Goal: Transaction & Acquisition: Purchase product/service

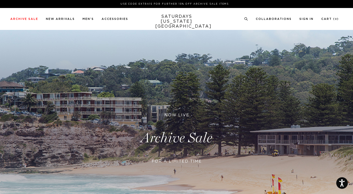
click at [185, 135] on link at bounding box center [176, 138] width 353 height 216
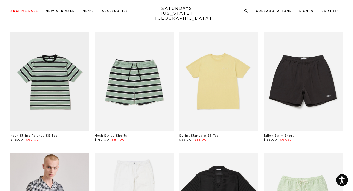
scroll to position [153, 0]
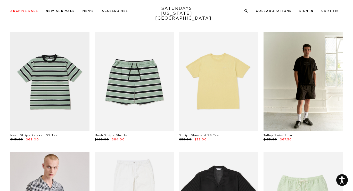
click at [300, 89] on link at bounding box center [303, 81] width 79 height 99
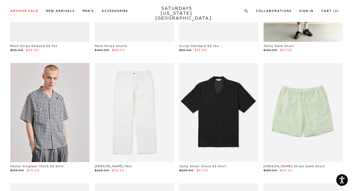
scroll to position [248, 0]
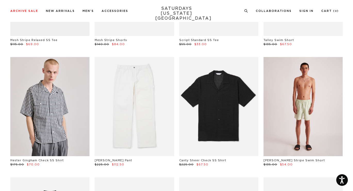
click at [312, 126] on link at bounding box center [303, 106] width 79 height 99
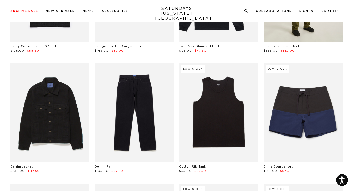
scroll to position [483, 0]
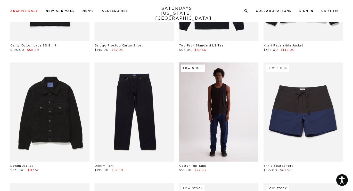
click at [238, 113] on link at bounding box center [218, 111] width 79 height 99
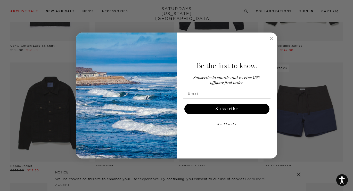
click at [270, 40] on circle "Close dialog" at bounding box center [271, 38] width 6 height 6
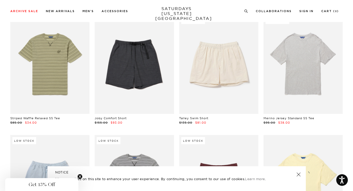
scroll to position [651, 0]
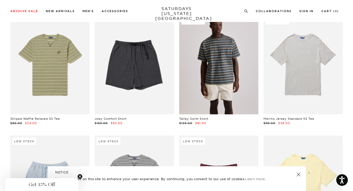
click at [223, 79] on link at bounding box center [218, 64] width 79 height 99
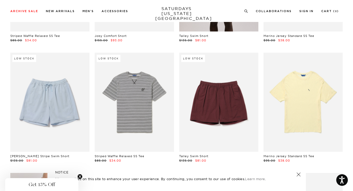
scroll to position [734, 0]
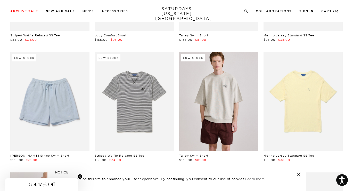
click at [235, 122] on link at bounding box center [218, 101] width 79 height 99
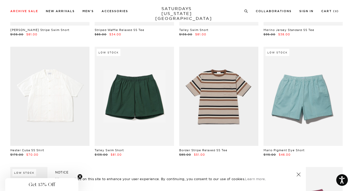
scroll to position [861, 0]
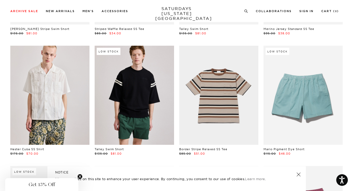
click at [122, 88] on link at bounding box center [134, 95] width 79 height 99
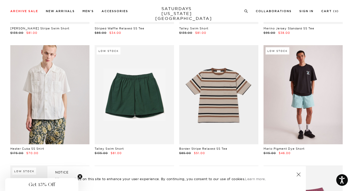
click at [290, 103] on link at bounding box center [303, 94] width 79 height 99
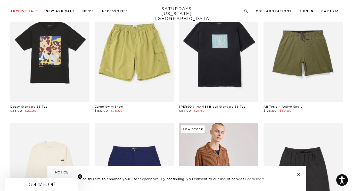
scroll to position [1381, 0]
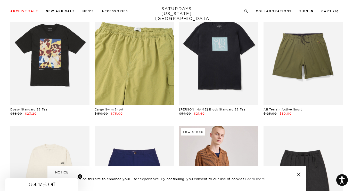
click at [152, 74] on link at bounding box center [134, 55] width 79 height 99
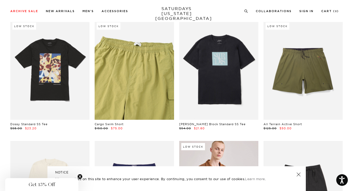
scroll to position [1367, 0]
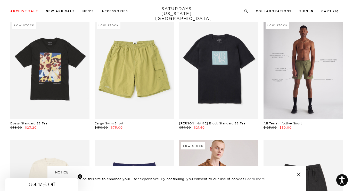
click at [286, 77] on link at bounding box center [303, 69] width 79 height 99
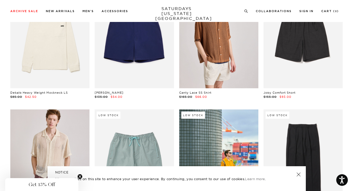
scroll to position [1493, 0]
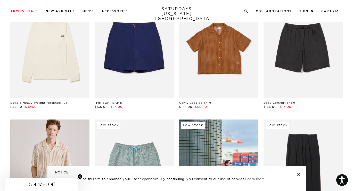
click at [221, 76] on link at bounding box center [218, 48] width 79 height 99
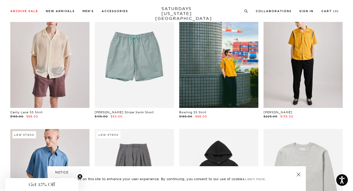
scroll to position [1619, 0]
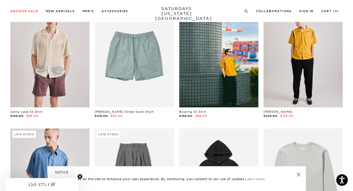
click at [282, 62] on link at bounding box center [303, 57] width 79 height 99
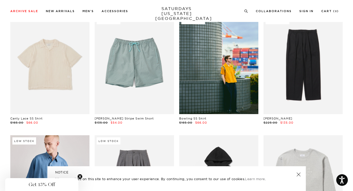
scroll to position [1613, 0]
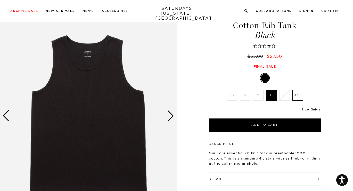
scroll to position [22, 0]
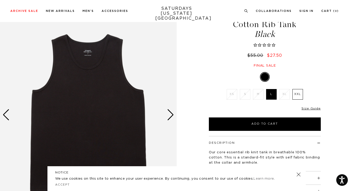
click at [299, 96] on label "XXL" at bounding box center [297, 94] width 11 height 11
click at [0, 0] on input "XXL" at bounding box center [0, 0] width 0 height 0
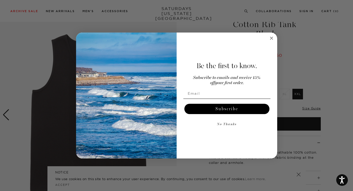
click at [270, 37] on circle "Close dialog" at bounding box center [271, 38] width 6 height 6
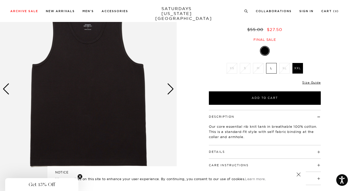
scroll to position [0, 0]
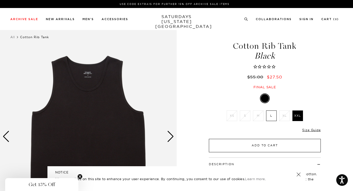
click at [247, 146] on button "Add to Cart" at bounding box center [265, 145] width 112 height 13
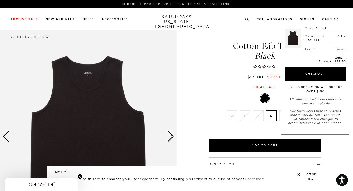
click at [216, 58] on span "Black" at bounding box center [264, 56] width 113 height 9
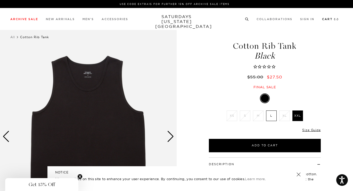
click at [328, 19] on link "Cart ( 1 )" at bounding box center [330, 19] width 17 height 3
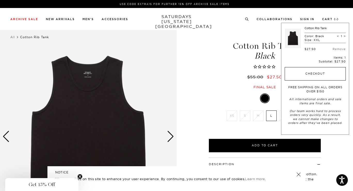
click at [315, 72] on button "Checkout" at bounding box center [315, 73] width 61 height 13
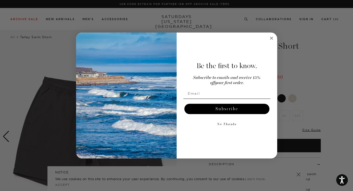
click at [273, 38] on circle "Close dialog" at bounding box center [271, 38] width 6 height 6
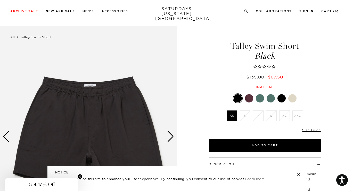
scroll to position [40, 0]
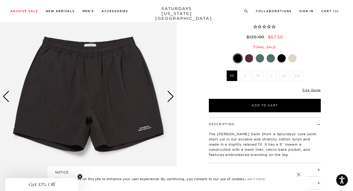
click at [251, 58] on div at bounding box center [249, 58] width 8 height 8
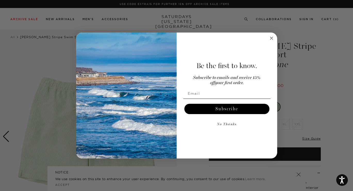
click at [271, 36] on circle "Close dialog" at bounding box center [271, 38] width 6 height 6
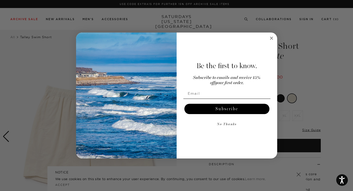
click at [270, 38] on circle "Close dialog" at bounding box center [271, 38] width 6 height 6
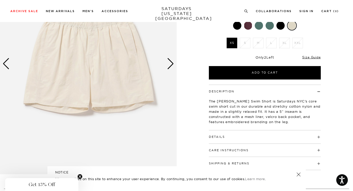
scroll to position [74, 0]
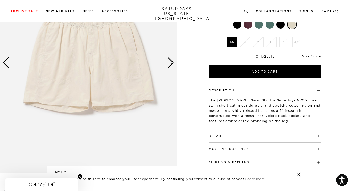
click at [240, 138] on div "Details Shell: 55% cotton, 45% nylon Lining: 95% polyester, 5% spandex 5" insea…" at bounding box center [265, 135] width 112 height 13
click at [250, 136] on h4 "Details" at bounding box center [265, 133] width 112 height 9
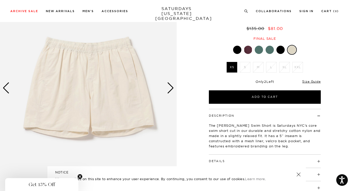
click at [173, 91] on div "Next slide" at bounding box center [170, 87] width 7 height 11
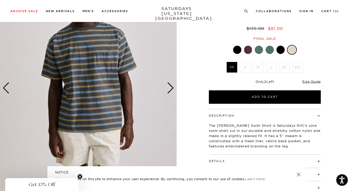
click at [173, 91] on div "Next slide" at bounding box center [170, 87] width 7 height 11
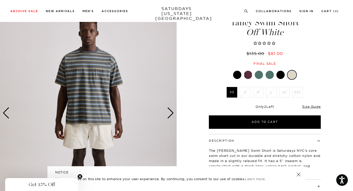
scroll to position [19, 0]
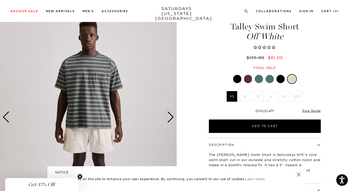
click at [285, 78] on link at bounding box center [280, 79] width 9 height 9
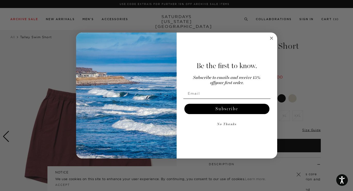
click at [270, 35] on icon "Close dialog" at bounding box center [271, 38] width 6 height 6
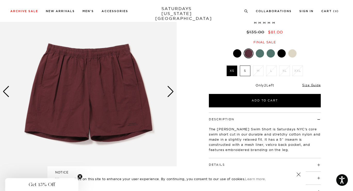
scroll to position [44, 0]
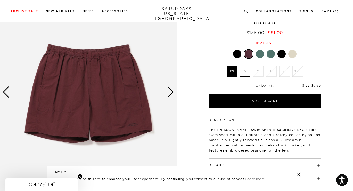
click at [257, 54] on div at bounding box center [260, 54] width 8 height 8
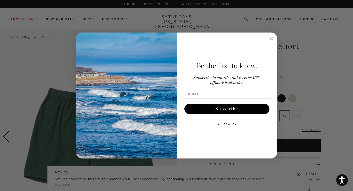
click at [272, 39] on icon "Close dialog" at bounding box center [271, 38] width 3 height 3
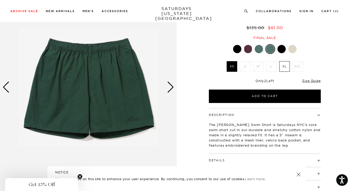
scroll to position [55, 0]
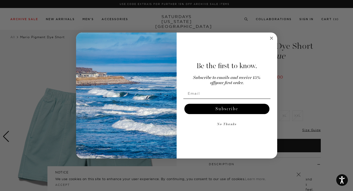
click at [272, 39] on circle "Close dialog" at bounding box center [271, 38] width 6 height 6
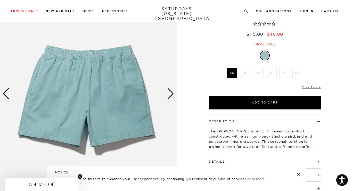
scroll to position [43, 0]
click at [168, 94] on div "Next slide" at bounding box center [170, 93] width 7 height 11
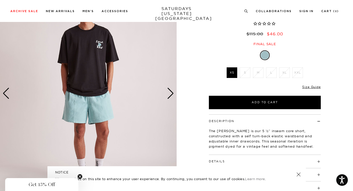
click at [168, 94] on div "Next slide" at bounding box center [170, 93] width 7 height 11
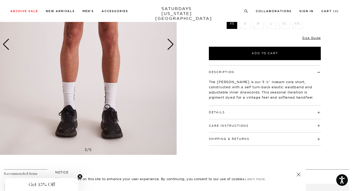
scroll to position [117, 0]
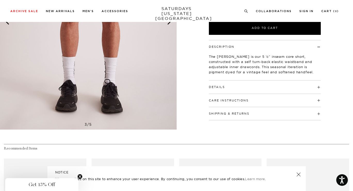
click at [230, 87] on h4 "Details" at bounding box center [265, 84] width 112 height 9
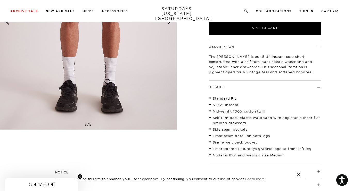
click at [230, 87] on h4 "Details" at bounding box center [265, 84] width 112 height 9
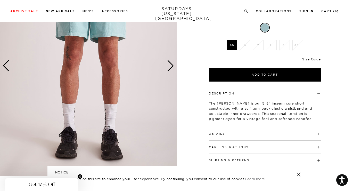
scroll to position [0, 0]
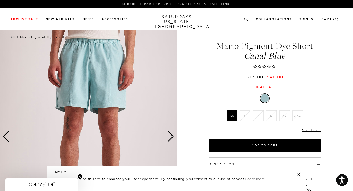
click at [110, 83] on img at bounding box center [88, 136] width 177 height 221
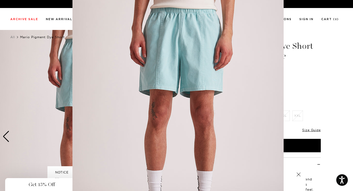
click at [221, 52] on img at bounding box center [177, 125] width 211 height 264
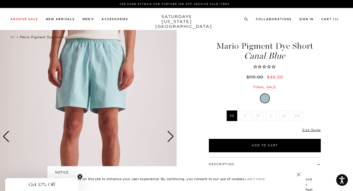
click at [116, 91] on img at bounding box center [88, 136] width 177 height 221
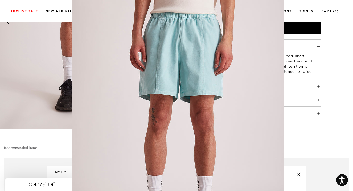
scroll to position [2, 0]
click at [313, 2] on figure at bounding box center [176, 95] width 353 height 191
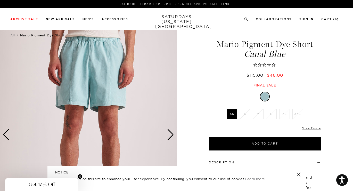
scroll to position [0, 0]
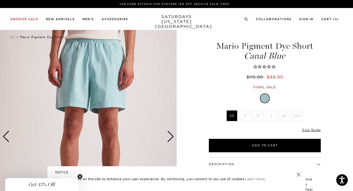
click at [167, 132] on img at bounding box center [88, 136] width 177 height 221
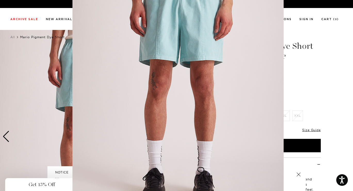
scroll to position [36, 0]
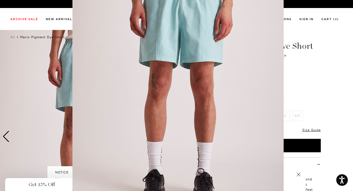
click at [300, 87] on figure at bounding box center [176, 95] width 353 height 191
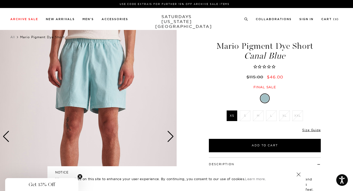
click at [171, 136] on img at bounding box center [88, 136] width 177 height 221
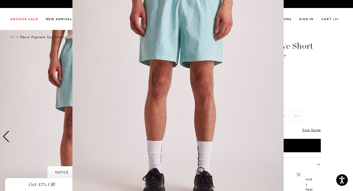
click at [332, 82] on figure at bounding box center [176, 95] width 353 height 191
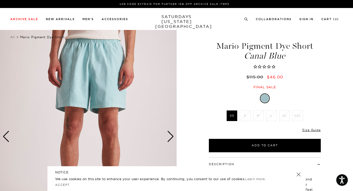
click at [298, 171] on header "NOTICE" at bounding box center [176, 172] width 243 height 5
click at [298, 172] on link at bounding box center [298, 174] width 7 height 7
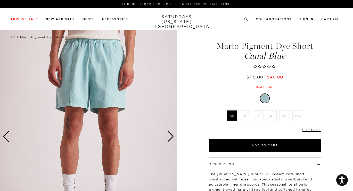
click at [169, 135] on div "Next slide" at bounding box center [170, 136] width 7 height 11
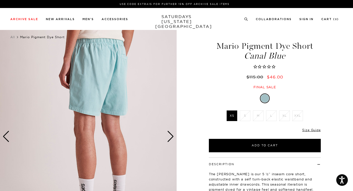
click at [109, 86] on img at bounding box center [88, 136] width 177 height 221
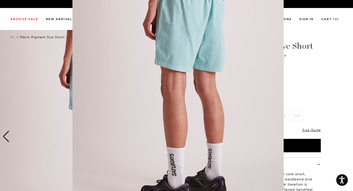
click at [109, 86] on img at bounding box center [177, 97] width 211 height 264
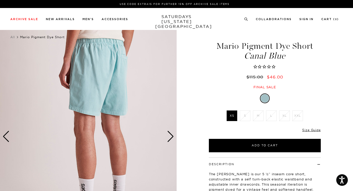
click at [108, 86] on img at bounding box center [88, 136] width 177 height 221
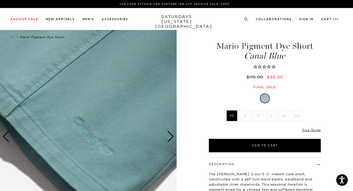
click at [108, 86] on img at bounding box center [88, 136] width 177 height 221
click at [100, 74] on img at bounding box center [88, 136] width 177 height 221
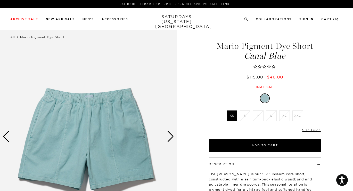
click at [169, 136] on div "Next slide" at bounding box center [170, 136] width 7 height 11
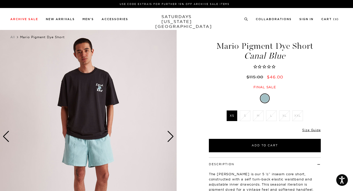
click at [169, 136] on div "Next slide" at bounding box center [170, 136] width 7 height 11
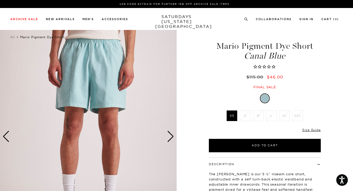
click at [169, 136] on div "Next slide" at bounding box center [170, 136] width 7 height 11
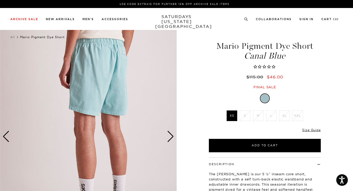
click at [114, 63] on img at bounding box center [88, 136] width 177 height 221
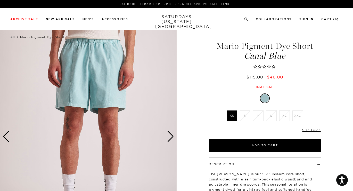
click at [169, 136] on div "Next slide" at bounding box center [170, 136] width 7 height 11
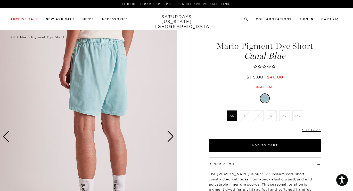
click at [104, 61] on img at bounding box center [88, 136] width 177 height 221
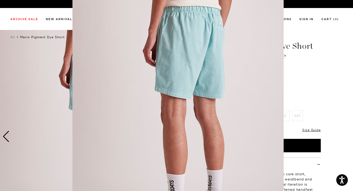
click at [301, 67] on figure at bounding box center [176, 95] width 353 height 191
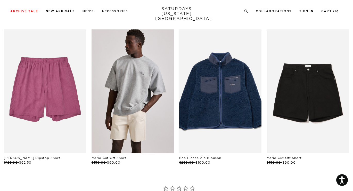
click at [156, 80] on link "files/250308_saturdaysnyc8172.jpg" at bounding box center [133, 91] width 83 height 124
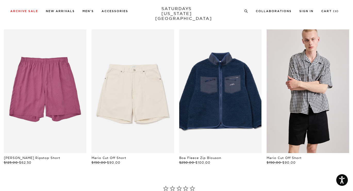
click at [295, 107] on link "files/250308_saturdaysnyc6285.jpg" at bounding box center [308, 91] width 83 height 124
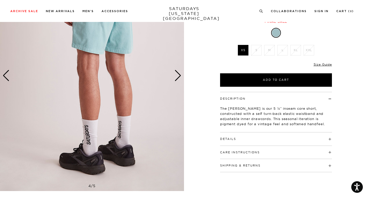
scroll to position [0, 3]
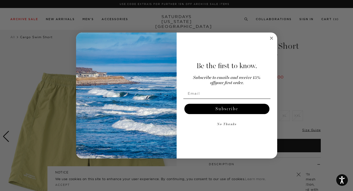
click at [273, 39] on icon "Close dialog" at bounding box center [271, 38] width 3 height 3
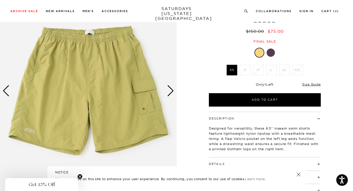
scroll to position [45, 1]
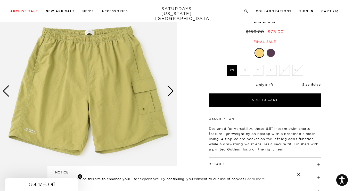
click at [270, 53] on div at bounding box center [271, 53] width 8 height 8
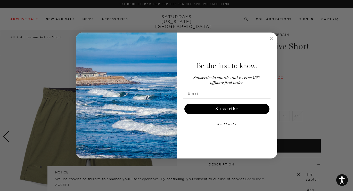
click at [270, 37] on circle "Close dialog" at bounding box center [271, 38] width 6 height 6
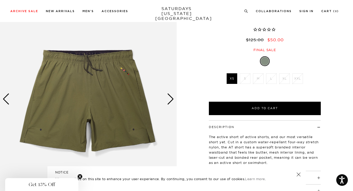
scroll to position [38, 0]
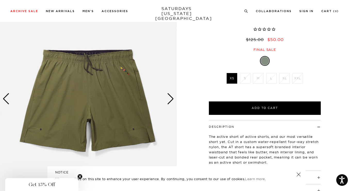
click at [170, 100] on div "Next slide" at bounding box center [170, 98] width 7 height 11
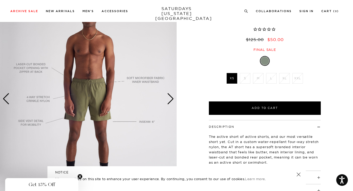
click at [170, 100] on div "Next slide" at bounding box center [170, 98] width 7 height 11
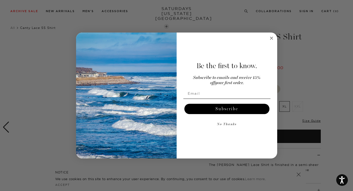
scroll to position [10, 3]
click at [271, 38] on circle "Close dialog" at bounding box center [271, 38] width 6 height 6
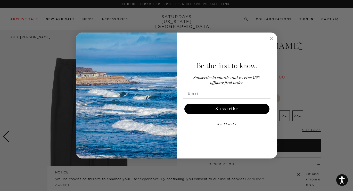
click at [273, 41] on circle "Close dialog" at bounding box center [271, 38] width 6 height 6
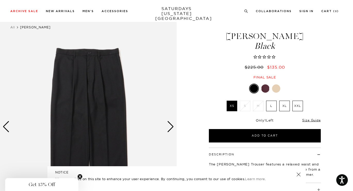
scroll to position [10, 1]
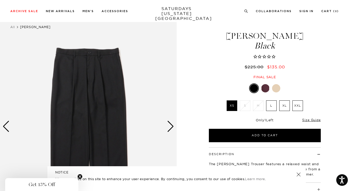
click at [170, 124] on div "Next slide" at bounding box center [170, 126] width 7 height 11
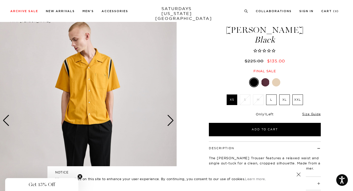
scroll to position [17, 1]
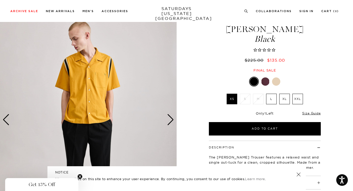
click at [170, 125] on div "Next slide" at bounding box center [170, 119] width 7 height 11
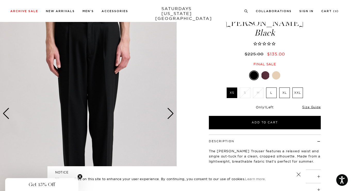
scroll to position [23, 1]
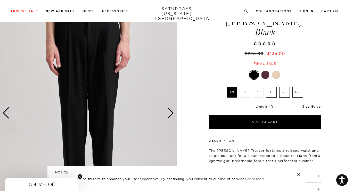
click at [172, 119] on img at bounding box center [88, 113] width 177 height 221
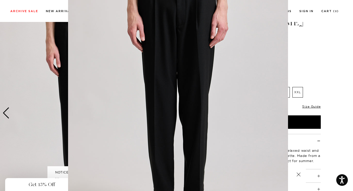
scroll to position [35, 0]
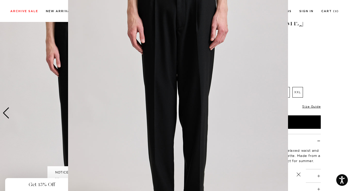
click at [310, 89] on figure at bounding box center [176, 95] width 353 height 191
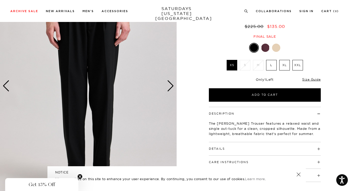
scroll to position [53, 1]
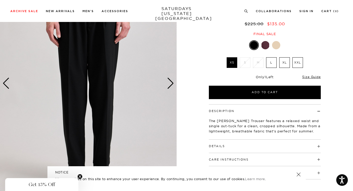
click at [170, 85] on div "Next slide" at bounding box center [170, 83] width 7 height 11
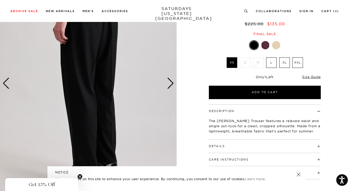
click at [170, 85] on div "Next slide" at bounding box center [170, 83] width 7 height 11
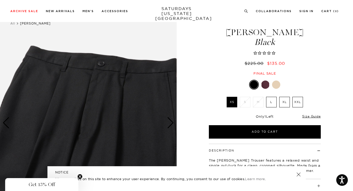
scroll to position [15, 1]
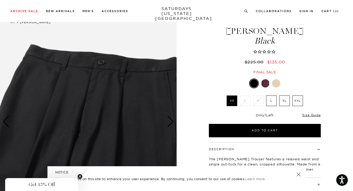
click at [171, 119] on div "Next slide" at bounding box center [170, 121] width 7 height 11
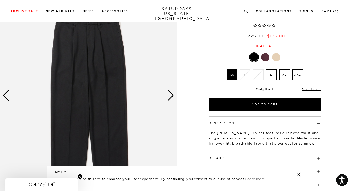
scroll to position [42, 1]
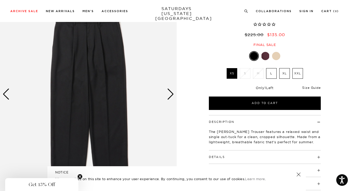
click at [308, 87] on link "Size Guide" at bounding box center [311, 88] width 18 height 4
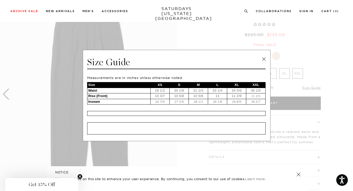
click at [265, 59] on link at bounding box center [264, 59] width 8 height 8
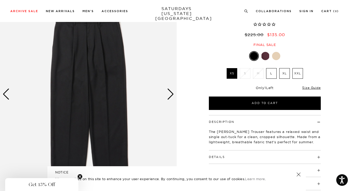
click at [263, 58] on div at bounding box center [265, 56] width 8 height 8
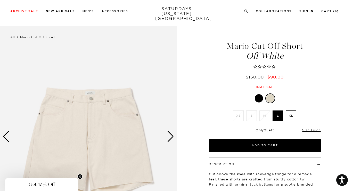
scroll to position [42, 0]
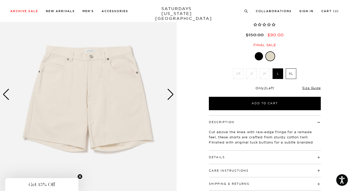
click at [167, 94] on div "Next slide" at bounding box center [170, 94] width 7 height 11
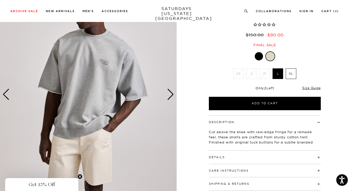
click at [167, 94] on div "Next slide" at bounding box center [170, 94] width 7 height 11
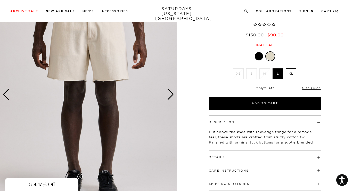
click at [167, 94] on div "Next slide" at bounding box center [170, 94] width 7 height 11
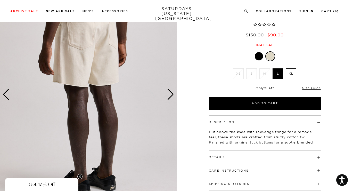
click at [167, 94] on div "Next slide" at bounding box center [170, 94] width 7 height 11
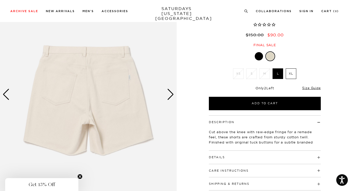
click at [129, 75] on img at bounding box center [88, 94] width 177 height 221
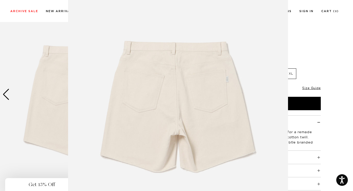
click at [128, 78] on img at bounding box center [178, 100] width 220 height 264
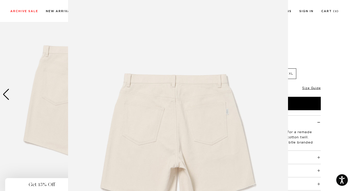
scroll to position [0, 0]
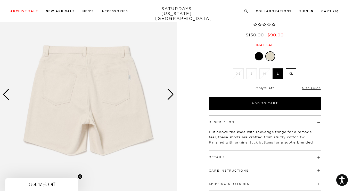
click at [128, 78] on img at bounding box center [88, 94] width 177 height 221
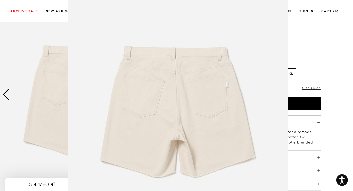
scroll to position [23, 0]
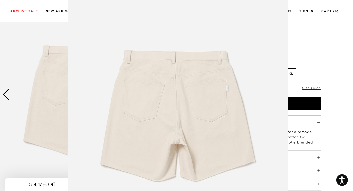
click at [321, 40] on figure at bounding box center [176, 95] width 353 height 191
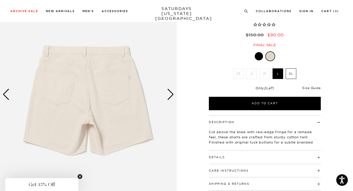
click at [315, 88] on link "Size Guide" at bounding box center [311, 88] width 18 height 4
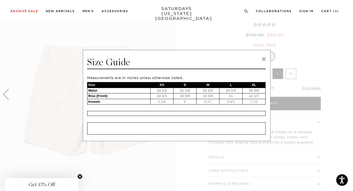
click at [265, 57] on link at bounding box center [264, 59] width 8 height 8
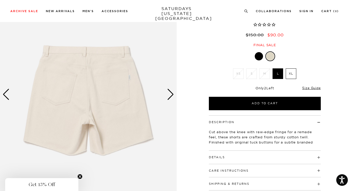
click at [174, 93] on img at bounding box center [88, 94] width 177 height 221
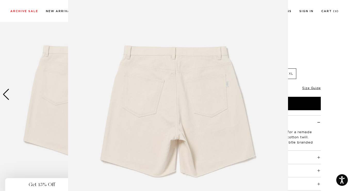
scroll to position [25, 0]
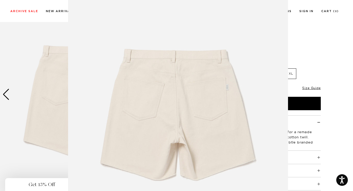
click at [307, 45] on figure at bounding box center [176, 95] width 353 height 191
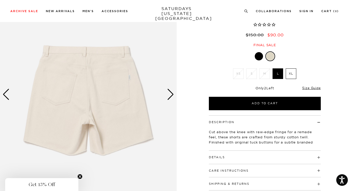
click at [172, 94] on div "Next slide" at bounding box center [170, 94] width 7 height 11
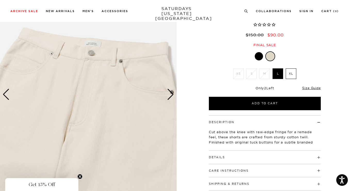
click at [172, 94] on div "Next slide" at bounding box center [170, 94] width 7 height 11
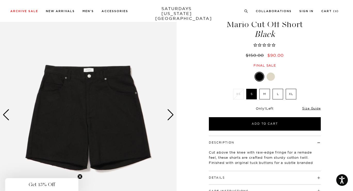
scroll to position [22, 0]
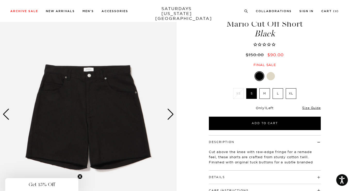
click at [170, 111] on div "Next slide" at bounding box center [170, 114] width 7 height 11
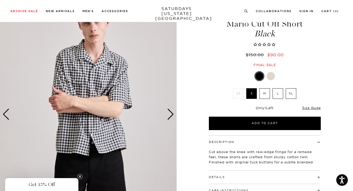
click at [170, 111] on div "Next slide" at bounding box center [170, 114] width 7 height 11
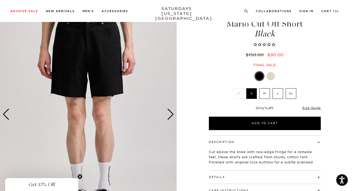
click at [170, 111] on div "Next slide" at bounding box center [170, 114] width 7 height 11
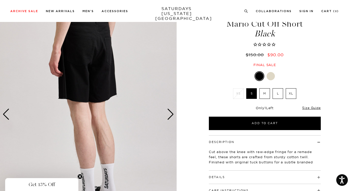
click at [170, 111] on div "Next slide" at bounding box center [170, 114] width 7 height 11
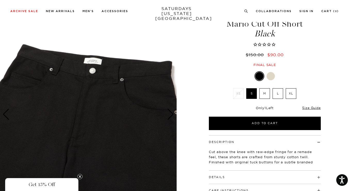
click at [170, 111] on div "Next slide" at bounding box center [170, 114] width 7 height 11
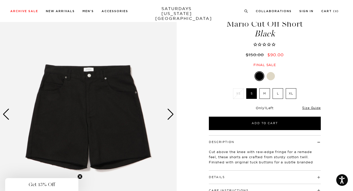
click at [170, 111] on div "Next slide" at bounding box center [170, 114] width 7 height 11
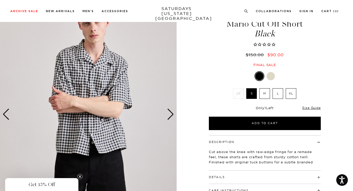
click at [170, 111] on div "Next slide" at bounding box center [170, 114] width 7 height 11
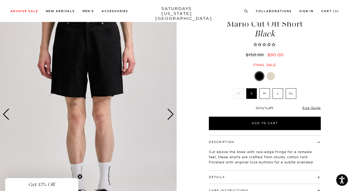
click at [269, 77] on div at bounding box center [271, 76] width 8 height 8
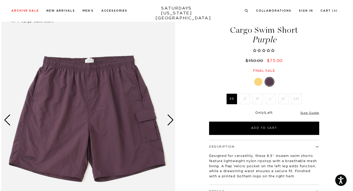
scroll to position [15, 0]
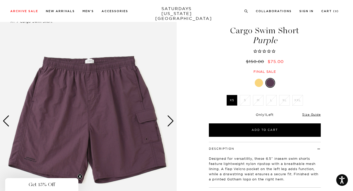
click at [167, 123] on div "Next slide" at bounding box center [170, 120] width 7 height 11
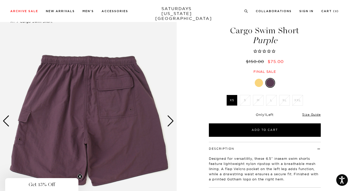
click at [167, 123] on div "Next slide" at bounding box center [170, 120] width 7 height 11
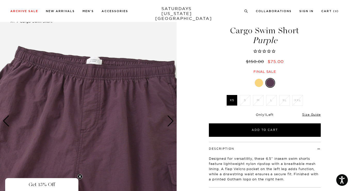
click at [167, 123] on div "Next slide" at bounding box center [170, 120] width 7 height 11
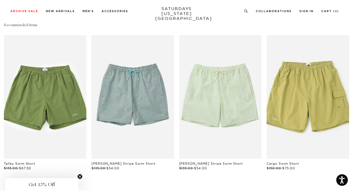
scroll to position [263, 0]
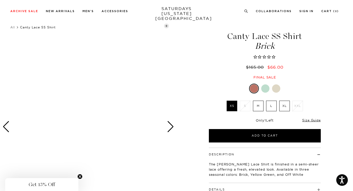
click at [167, 124] on div "Next slide" at bounding box center [170, 126] width 7 height 11
click at [167, 126] on div "Next slide" at bounding box center [170, 126] width 7 height 11
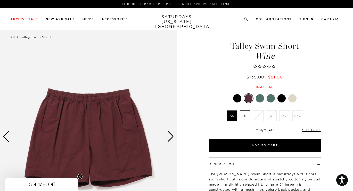
click at [258, 99] on div at bounding box center [260, 98] width 8 height 8
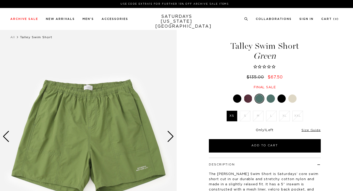
click at [269, 99] on div at bounding box center [271, 98] width 8 height 8
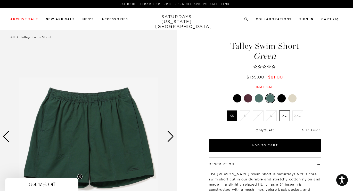
click at [307, 129] on link "Size Guide" at bounding box center [311, 130] width 18 height 4
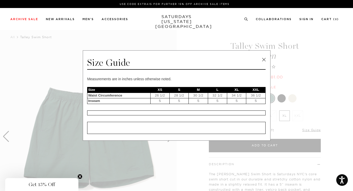
click at [264, 59] on link at bounding box center [264, 60] width 8 height 8
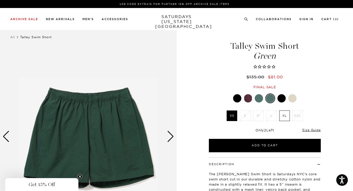
click at [282, 97] on div at bounding box center [281, 98] width 8 height 8
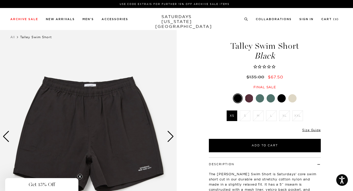
click at [291, 102] on div at bounding box center [292, 98] width 8 height 8
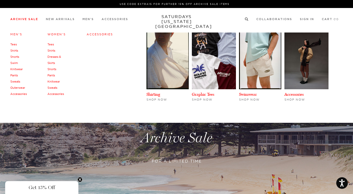
click at [35, 19] on link "Archive Sale" at bounding box center [24, 19] width 28 height 3
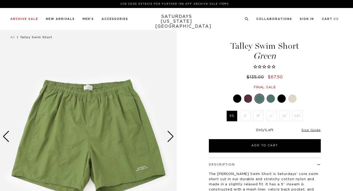
click at [258, 99] on div at bounding box center [259, 98] width 8 height 8
click at [248, 104] on div "Green XS S M" at bounding box center [264, 123] width 129 height 59
click at [248, 103] on link at bounding box center [248, 98] width 9 height 9
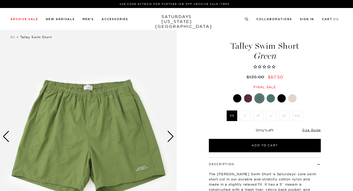
click at [237, 102] on link at bounding box center [237, 98] width 9 height 9
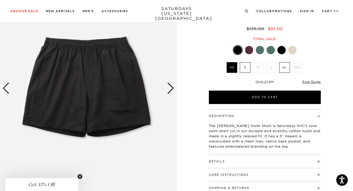
scroll to position [49, 0]
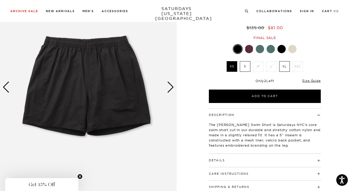
click at [174, 89] on div "Next slide" at bounding box center [170, 86] width 7 height 11
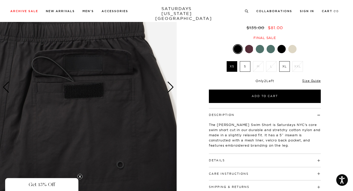
click at [174, 89] on div "Next slide" at bounding box center [170, 86] width 7 height 11
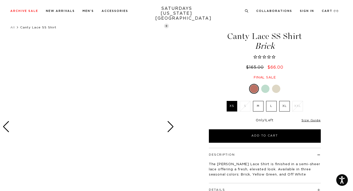
click at [271, 112] on ul "XS S M L XL XXL" at bounding box center [265, 107] width 80 height 13
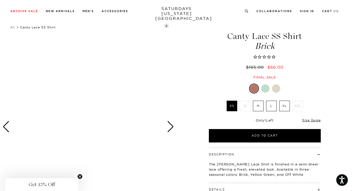
click at [271, 109] on label "L" at bounding box center [271, 106] width 11 height 11
click at [0, 0] on input "L" at bounding box center [0, 0] width 0 height 0
click at [262, 91] on div at bounding box center [265, 88] width 8 height 8
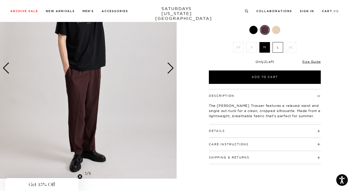
scroll to position [65, 0]
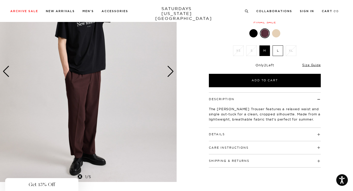
click at [276, 31] on div at bounding box center [276, 33] width 8 height 8
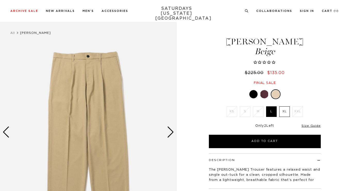
scroll to position [68, 0]
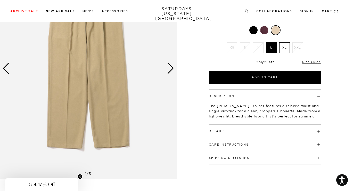
click at [175, 64] on img at bounding box center [88, 68] width 177 height 221
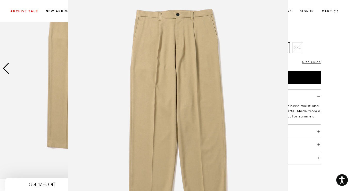
scroll to position [27, 0]
click at [170, 77] on img at bounding box center [178, 105] width 220 height 264
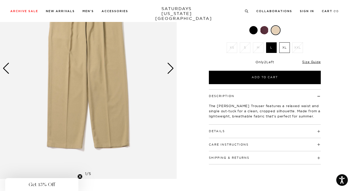
click at [173, 70] on div "Next slide" at bounding box center [170, 68] width 7 height 11
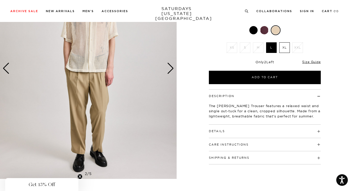
click at [173, 70] on div "Next slide" at bounding box center [170, 68] width 7 height 11
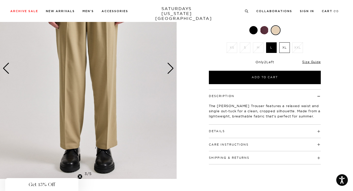
click at [173, 70] on div "Next slide" at bounding box center [170, 68] width 7 height 11
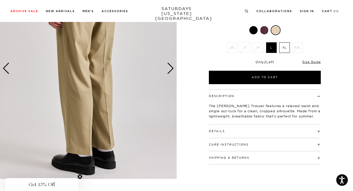
click at [173, 70] on div "Next slide" at bounding box center [170, 68] width 7 height 11
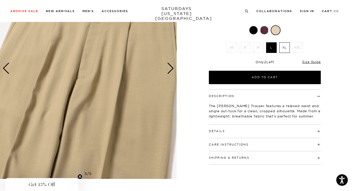
click at [173, 70] on div "Next slide" at bounding box center [170, 68] width 7 height 11
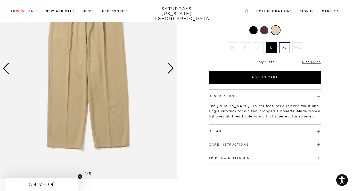
click at [173, 70] on div "Next slide" at bounding box center [170, 68] width 7 height 11
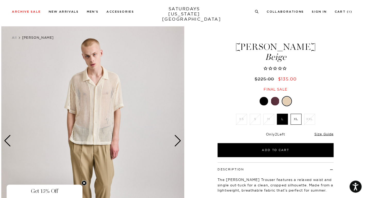
scroll to position [2, 0]
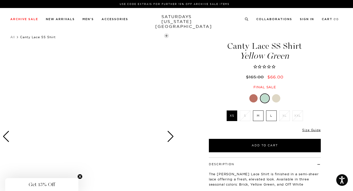
click at [250, 96] on link at bounding box center [253, 98] width 9 height 9
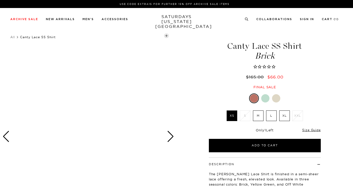
click at [282, 116] on label "XL" at bounding box center [284, 115] width 11 height 11
click at [0, 0] on input "XL" at bounding box center [0, 0] width 0 height 0
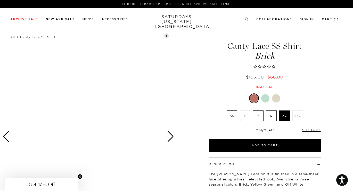
click at [255, 54] on span "Brick" at bounding box center [264, 56] width 113 height 9
click at [252, 44] on h1 "Canty Lace SS Shirt Brick" at bounding box center [264, 51] width 113 height 18
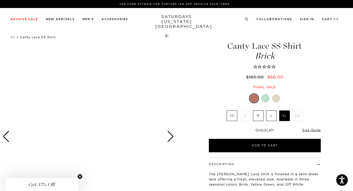
click at [252, 44] on h1 "Canty Lace SS Shirt Brick" at bounding box center [264, 51] width 113 height 18
click at [262, 51] on h1 "Canty Lace SS Shirt Brick" at bounding box center [264, 51] width 113 height 18
drag, startPoint x: 271, startPoint y: 58, endPoint x: 225, endPoint y: 46, distance: 47.7
click at [225, 46] on h1 "Canty Lace SS Shirt Brick" at bounding box center [264, 51] width 113 height 18
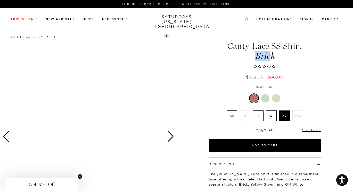
click at [225, 46] on h1 "Canty Lace SS Shirt Brick" at bounding box center [264, 51] width 113 height 18
drag, startPoint x: 225, startPoint y: 46, endPoint x: 280, endPoint y: 54, distance: 55.8
click at [280, 54] on h1 "Canty Lace SS Shirt Brick" at bounding box center [264, 51] width 113 height 18
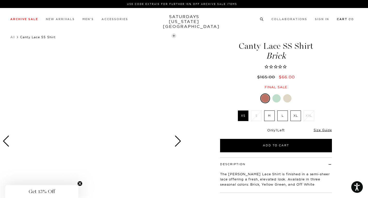
click at [348, 17] on li "Cart ( 1 )" at bounding box center [345, 19] width 17 height 5
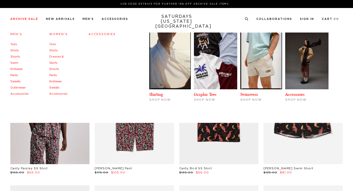
click at [15, 43] on link "Tees" at bounding box center [13, 44] width 7 height 3
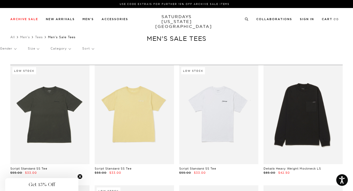
click at [38, 51] on p "Size" at bounding box center [33, 49] width 11 height 12
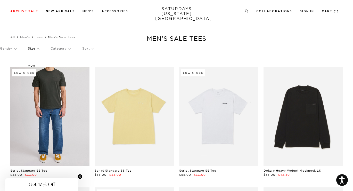
scroll to position [18, 0]
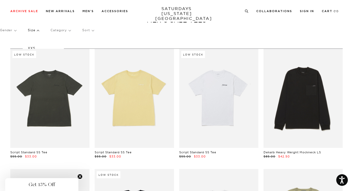
click at [40, 32] on div "Gender Size XXS XS S M L XL XXL Category Sort" at bounding box center [176, 31] width 353 height 14
click at [38, 30] on p "Size" at bounding box center [33, 30] width 11 height 12
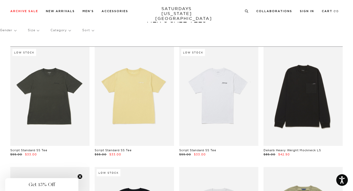
click at [38, 30] on p "Size" at bounding box center [33, 30] width 11 height 12
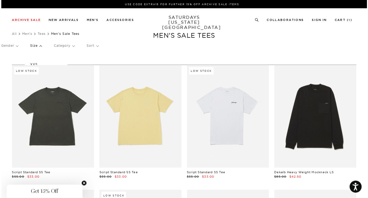
scroll to position [0, 0]
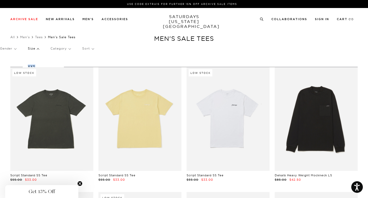
drag, startPoint x: 38, startPoint y: 66, endPoint x: 38, endPoint y: 61, distance: 4.7
click at [38, 61] on div "XXS XS S M L XL XXL" at bounding box center [43, 86] width 41 height 62
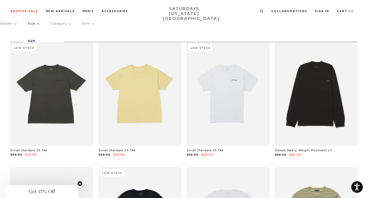
scroll to position [31, 0]
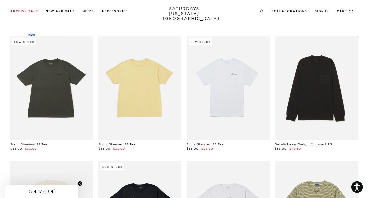
click at [37, 30] on div "XXS XS S M L XL XXL" at bounding box center [43, 56] width 41 height 62
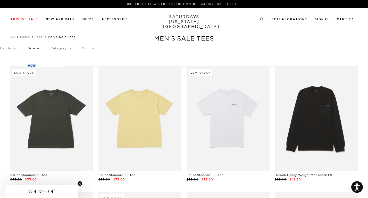
scroll to position [0, 0]
click at [37, 46] on p "Size" at bounding box center [33, 49] width 11 height 12
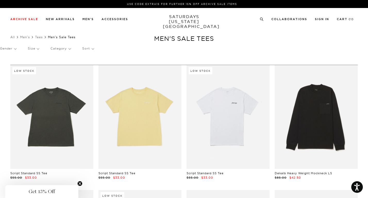
click at [37, 47] on p "Size" at bounding box center [33, 49] width 11 height 12
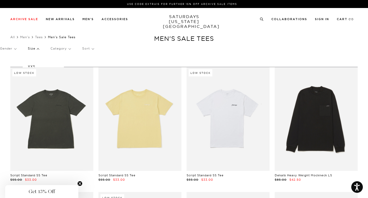
click at [33, 69] on div "Low Stock" at bounding box center [24, 72] width 24 height 7
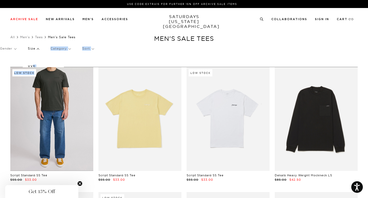
drag, startPoint x: 33, startPoint y: 64, endPoint x: 37, endPoint y: 74, distance: 10.2
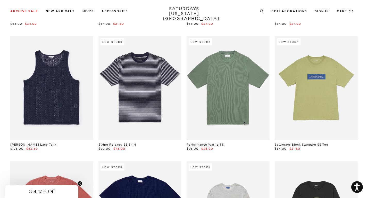
scroll to position [906, 0]
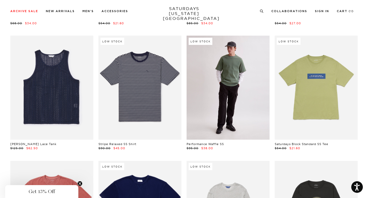
click at [242, 93] on link at bounding box center [228, 88] width 83 height 104
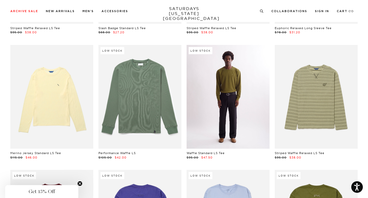
scroll to position [1272, 1]
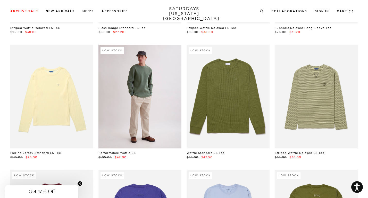
click at [132, 95] on link at bounding box center [140, 97] width 83 height 104
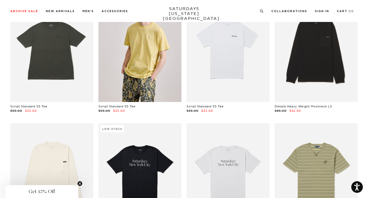
scroll to position [0, 1]
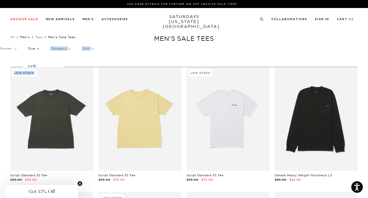
click at [27, 38] on link "Men's" at bounding box center [25, 37] width 10 height 4
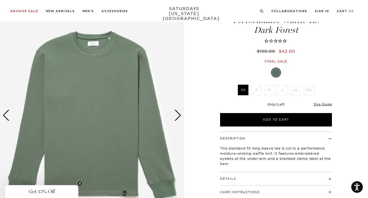
scroll to position [29, 0]
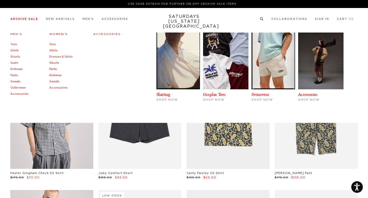
click at [16, 51] on link "Shirts" at bounding box center [14, 50] width 9 height 3
click at [15, 56] on link "Shorts" at bounding box center [15, 56] width 10 height 3
click at [16, 63] on link "Swim" at bounding box center [14, 62] width 8 height 3
click at [19, 69] on link "Knitwear" at bounding box center [16, 69] width 13 height 3
click at [15, 77] on link "Pants" at bounding box center [14, 75] width 8 height 3
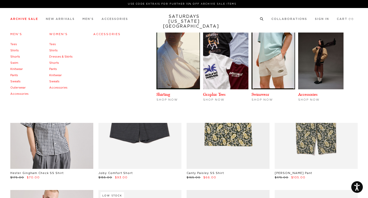
click at [19, 86] on link "Outerwear" at bounding box center [17, 87] width 15 height 3
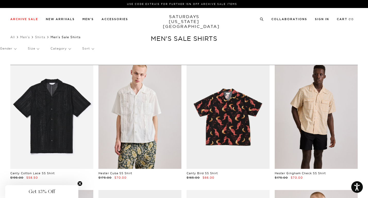
scroll to position [2, 0]
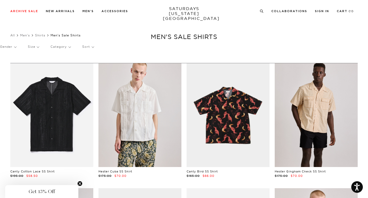
click at [38, 46] on p "Size" at bounding box center [33, 47] width 11 height 12
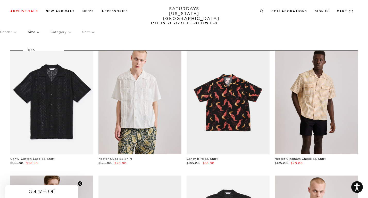
scroll to position [23, 0]
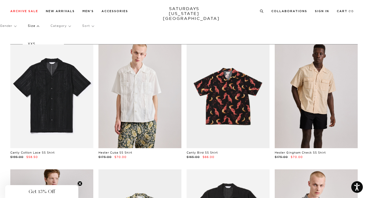
drag, startPoint x: 34, startPoint y: 41, endPoint x: 42, endPoint y: 34, distance: 10.4
click at [42, 34] on div "XXS XS S M L XL XXL" at bounding box center [43, 64] width 41 height 62
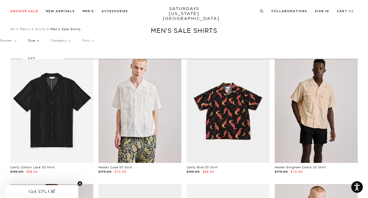
scroll to position [0, 1]
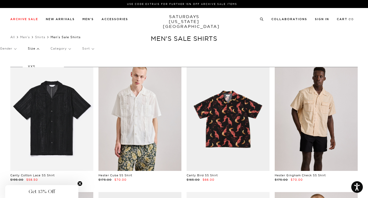
click at [39, 64] on p "XXS" at bounding box center [43, 66] width 31 height 7
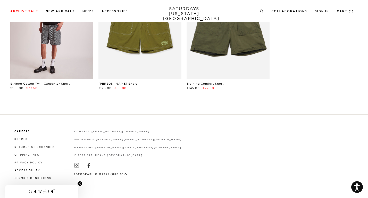
scroll to position [454, 2]
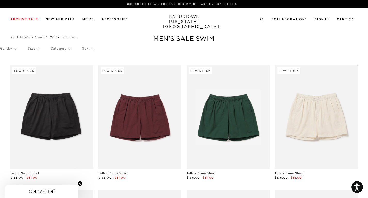
click at [37, 48] on p "Size" at bounding box center [33, 49] width 11 height 12
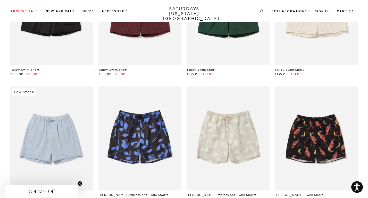
scroll to position [113, 0]
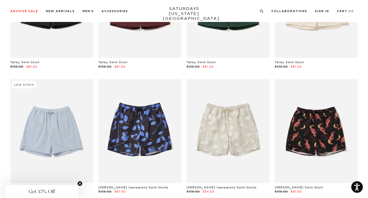
drag, startPoint x: 33, startPoint y: 60, endPoint x: 34, endPoint y: 40, distance: 20.2
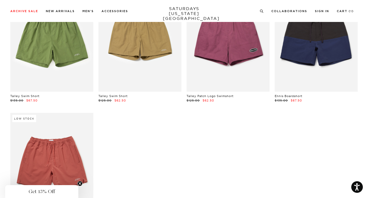
scroll to position [569, 1]
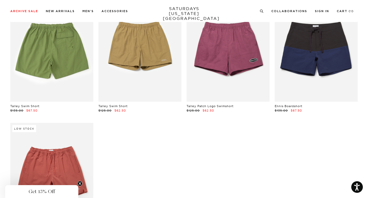
click at [60, 76] on link at bounding box center [51, 50] width 83 height 104
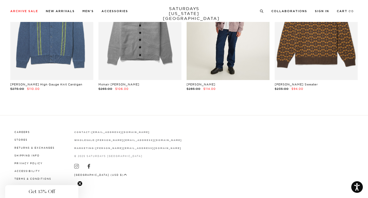
scroll to position [465, 0]
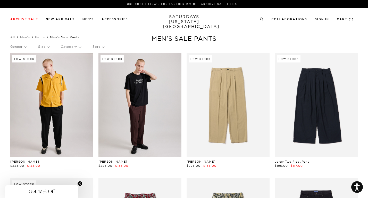
click at [64, 95] on link at bounding box center [51, 105] width 83 height 104
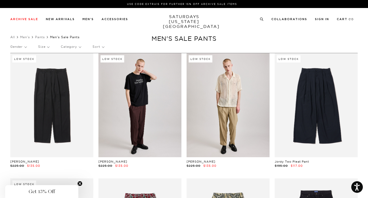
click at [213, 65] on link at bounding box center [228, 105] width 83 height 104
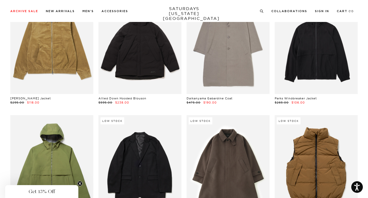
scroll to position [415, 0]
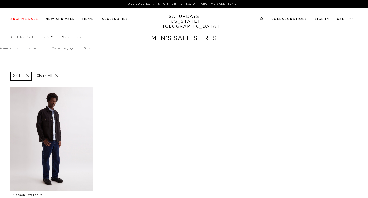
click at [26, 76] on span at bounding box center [26, 76] width 11 height 5
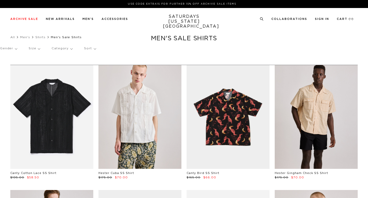
click at [39, 48] on p "Size" at bounding box center [34, 49] width 11 height 12
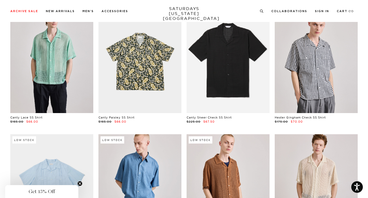
scroll to position [182, 0]
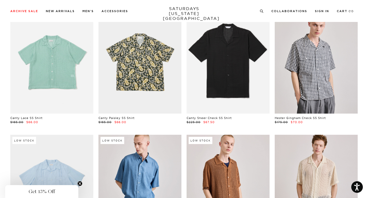
click at [82, 93] on link at bounding box center [51, 62] width 83 height 104
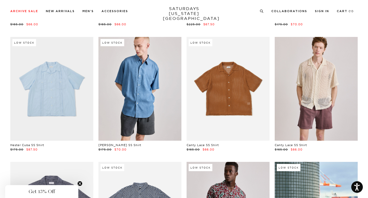
scroll to position [279, 0]
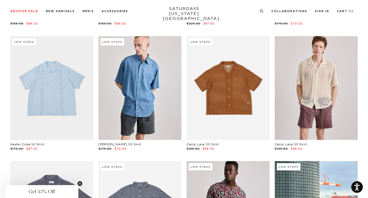
click at [225, 104] on link at bounding box center [228, 88] width 83 height 104
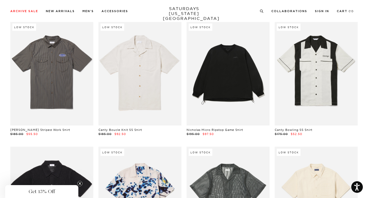
scroll to position [672, 0]
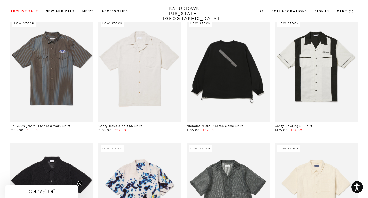
click at [256, 100] on link at bounding box center [228, 70] width 83 height 104
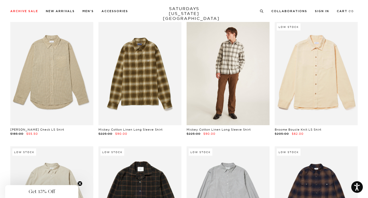
scroll to position [1675, 1]
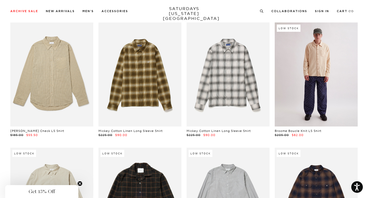
click at [308, 88] on link at bounding box center [316, 74] width 83 height 104
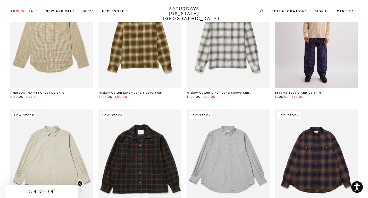
scroll to position [1779, 1]
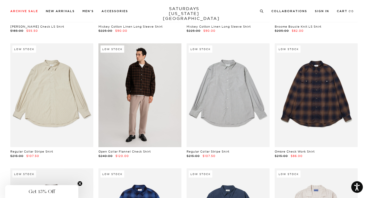
click at [154, 102] on link at bounding box center [140, 95] width 83 height 104
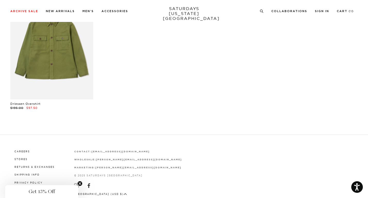
scroll to position [2456, 1]
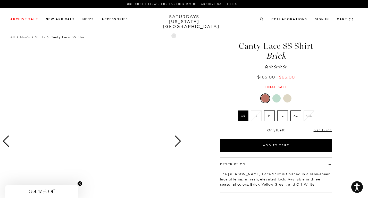
click at [145, 101] on div at bounding box center [92, 141] width 184 height 230
click at [179, 140] on div "Next slide" at bounding box center [178, 140] width 7 height 11
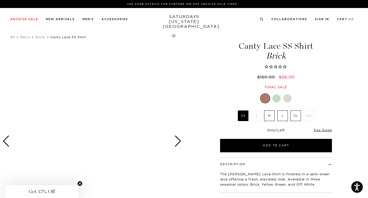
click at [135, 93] on div at bounding box center [92, 141] width 184 height 230
click at [123, 124] on div at bounding box center [92, 141] width 184 height 230
click at [79, 182] on icon "Close teaser" at bounding box center [80, 183] width 2 height 2
click at [102, 101] on div at bounding box center [92, 141] width 184 height 230
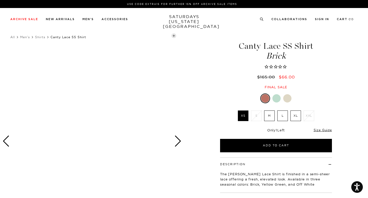
click at [176, 34] on div "All Men's Shirts Canty Lace SS Shirt" at bounding box center [184, 37] width 348 height 7
click at [174, 34] on div "All Men's Shirts Canty Lace SS Shirt" at bounding box center [184, 37] width 348 height 7
click at [174, 35] on ul "All Men's Shirts Canty Lace SS Shirt" at bounding box center [184, 37] width 348 height 5
click at [180, 140] on div "Next slide" at bounding box center [178, 140] width 7 height 11
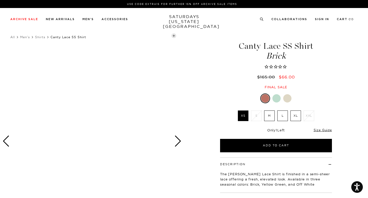
click at [180, 140] on div "Next slide" at bounding box center [178, 140] width 7 height 11
click at [280, 97] on div at bounding box center [277, 98] width 8 height 8
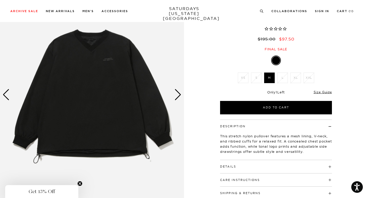
scroll to position [47, 0]
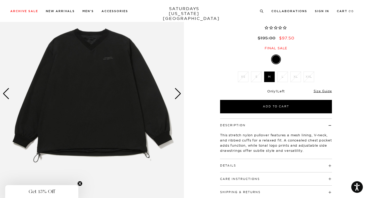
click at [124, 74] on img at bounding box center [92, 94] width 184 height 230
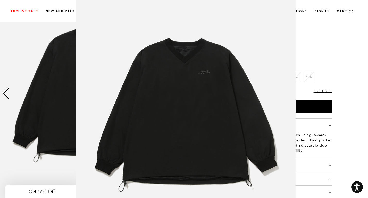
scroll to position [18, 0]
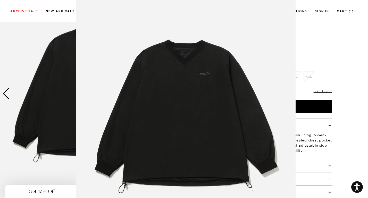
click at [326, 44] on figure at bounding box center [184, 99] width 368 height 198
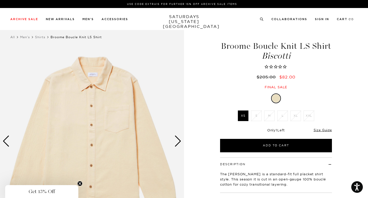
click at [125, 75] on img at bounding box center [92, 141] width 184 height 230
click at [156, 106] on img at bounding box center [92, 141] width 184 height 230
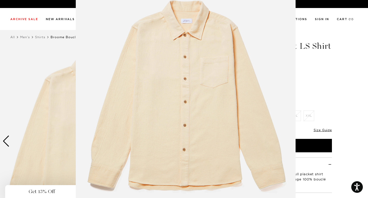
scroll to position [35, 0]
click at [267, 117] on img at bounding box center [186, 97] width 220 height 264
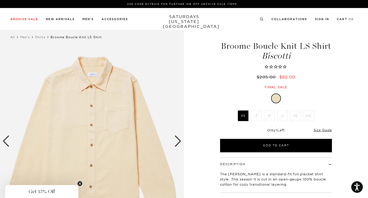
click at [177, 140] on div "Next slide" at bounding box center [178, 140] width 7 height 11
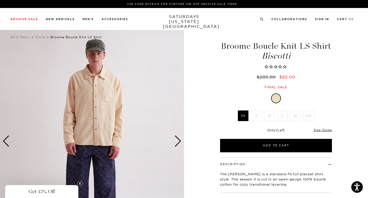
click at [105, 90] on img at bounding box center [92, 141] width 184 height 230
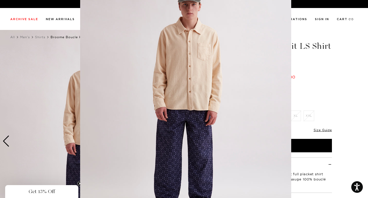
click at [105, 90] on img at bounding box center [185, 105] width 211 height 264
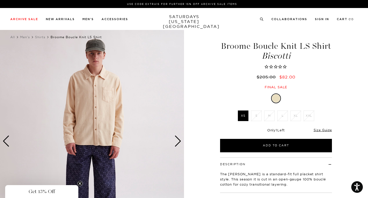
click at [105, 90] on img at bounding box center [92, 141] width 184 height 230
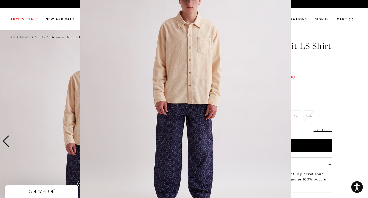
scroll to position [34, 0]
click at [264, 109] on img at bounding box center [185, 98] width 211 height 264
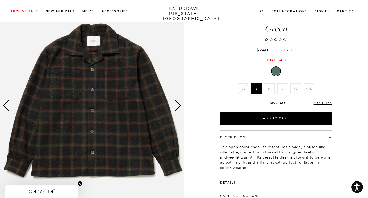
scroll to position [38, 0]
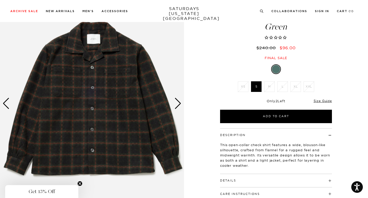
click at [133, 71] on img at bounding box center [92, 103] width 184 height 230
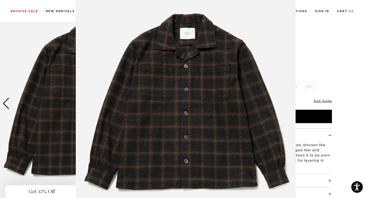
scroll to position [21, 0]
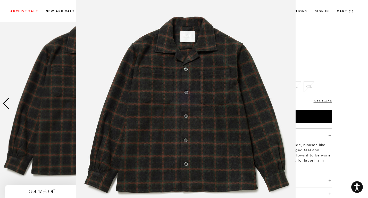
click at [327, 59] on figure at bounding box center [184, 99] width 368 height 198
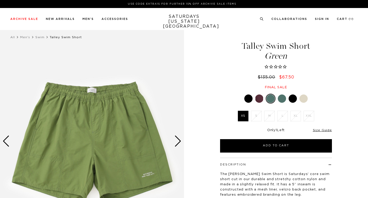
click at [286, 101] on div at bounding box center [276, 99] width 112 height 10
click at [285, 100] on div at bounding box center [282, 98] width 8 height 8
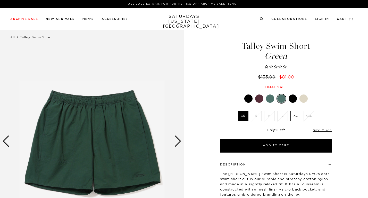
click at [293, 100] on div at bounding box center [293, 98] width 8 height 8
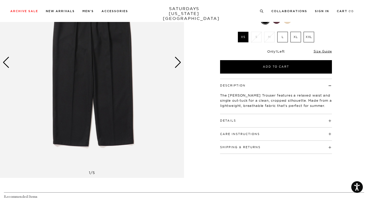
scroll to position [81, 0]
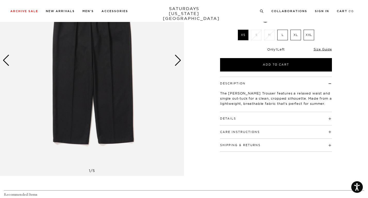
click at [254, 115] on h4 "Details" at bounding box center [276, 116] width 112 height 9
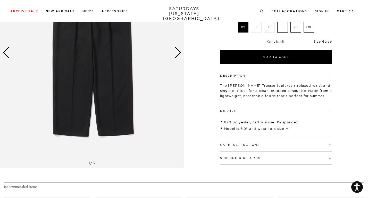
scroll to position [89, 0]
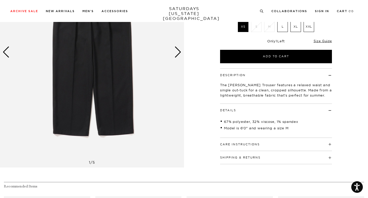
click at [261, 142] on h4 "Care Instructions" at bounding box center [276, 142] width 112 height 9
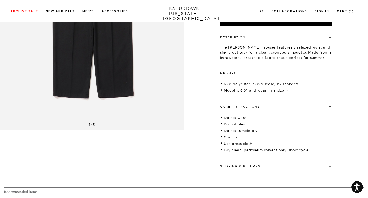
scroll to position [139, 0]
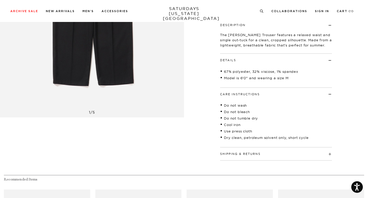
click at [268, 158] on div "Shipping & Returns Free shipping to the 48 contiguous states on orders over $15…" at bounding box center [276, 153] width 112 height 13
click at [268, 156] on h4 "Shipping & Returns" at bounding box center [276, 151] width 112 height 9
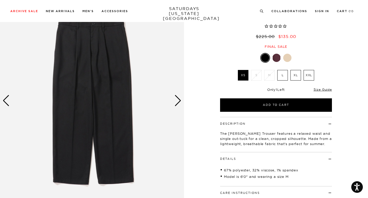
scroll to position [0, 0]
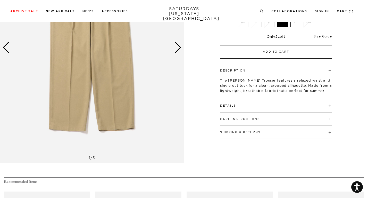
scroll to position [115, 0]
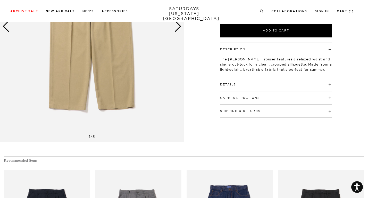
click at [246, 83] on h4 "Details" at bounding box center [276, 82] width 112 height 9
